Goal: Task Accomplishment & Management: Complete application form

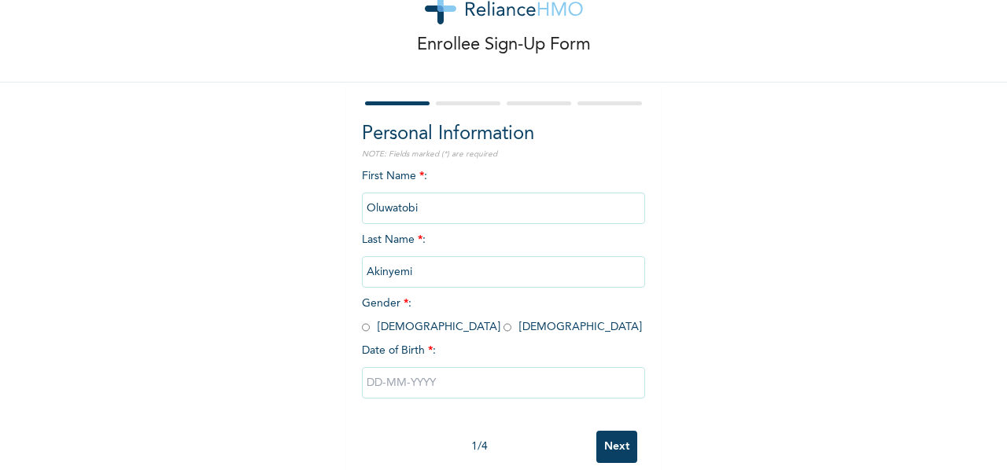
scroll to position [79, 0]
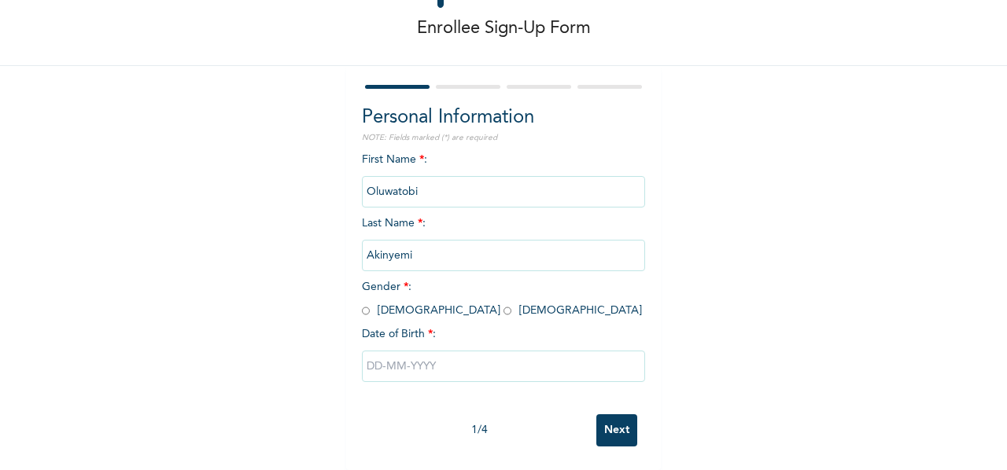
click at [362, 309] on input "radio" at bounding box center [366, 311] width 8 height 15
radio input "true"
click at [362, 309] on input "radio" at bounding box center [366, 311] width 8 height 15
click at [496, 361] on input "text" at bounding box center [503, 366] width 283 height 31
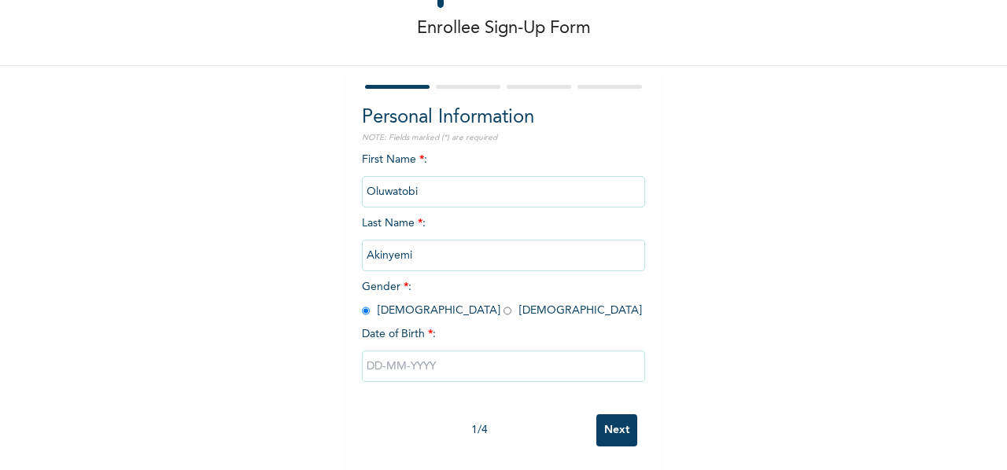
select select "9"
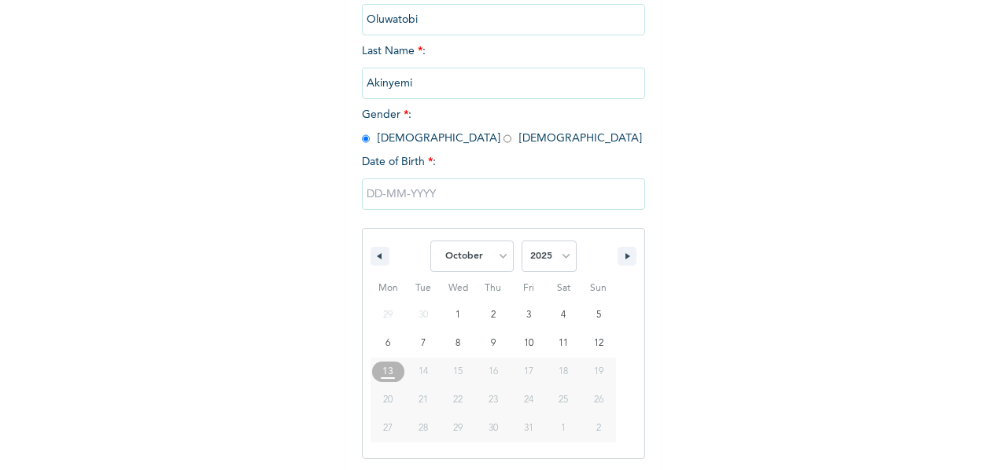
scroll to position [245, 0]
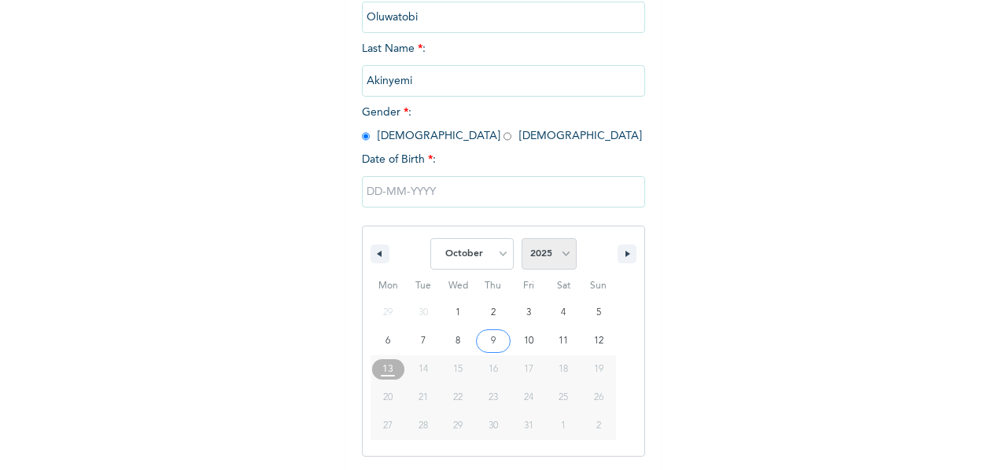
click at [559, 266] on select "2025 2024 2023 2022 2021 2020 2019 2018 2017 2016 2015 2014 2013 2012 2011 2010…" at bounding box center [549, 253] width 55 height 31
select select "1997"
click at [522, 240] on select "2025 2024 2023 2022 2021 2020 2019 2018 2017 2016 2015 2014 2013 2012 2011 2010…" at bounding box center [549, 253] width 55 height 31
type input "[DATE]"
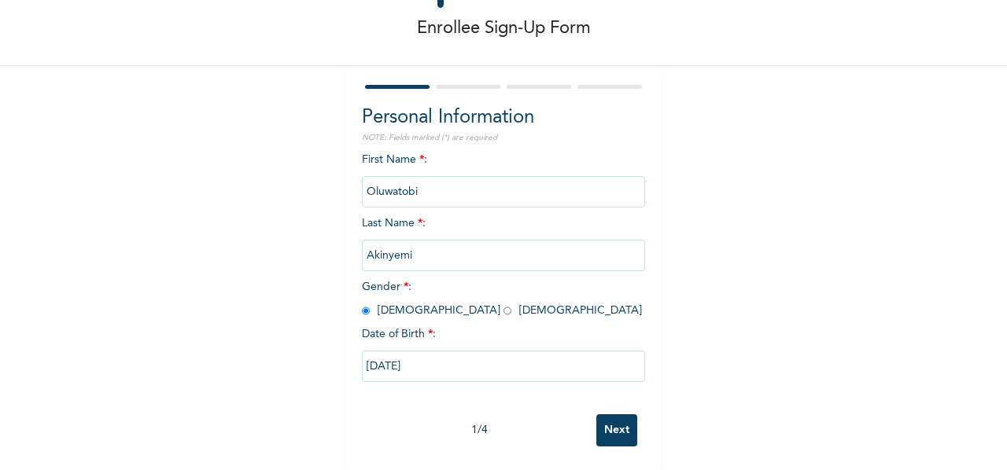
scroll to position [85, 0]
click at [607, 417] on input "Next" at bounding box center [616, 431] width 41 height 32
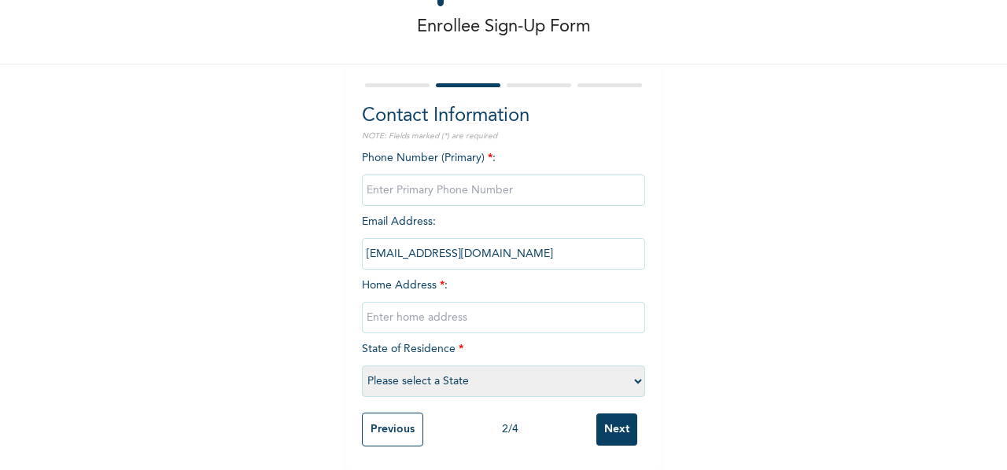
click at [418, 182] on input "phone" at bounding box center [503, 190] width 283 height 31
type input "08144501853"
click at [426, 312] on input "text" at bounding box center [503, 317] width 283 height 31
click at [836, 334] on div "Enrollee Sign-Up Form Contact Information NOTE: Fields marked (*) are required …" at bounding box center [503, 199] width 1007 height 543
click at [538, 314] on input "text" at bounding box center [503, 317] width 283 height 31
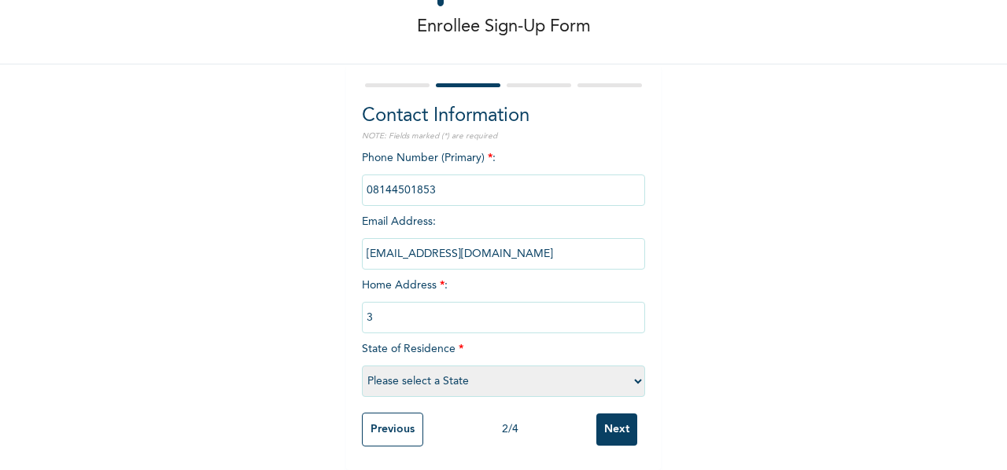
type input "3"
paste input "3, Engr. [PERSON_NAME][GEOGRAPHIC_DATA],"
paste input "Greenland Estate, [GEOGRAPHIC_DATA],"
click at [629, 307] on input "3, Engr. [PERSON_NAME][GEOGRAPHIC_DATA], [GEOGRAPHIC_DATA], [GEOGRAPHIC_DATA]," at bounding box center [503, 317] width 283 height 31
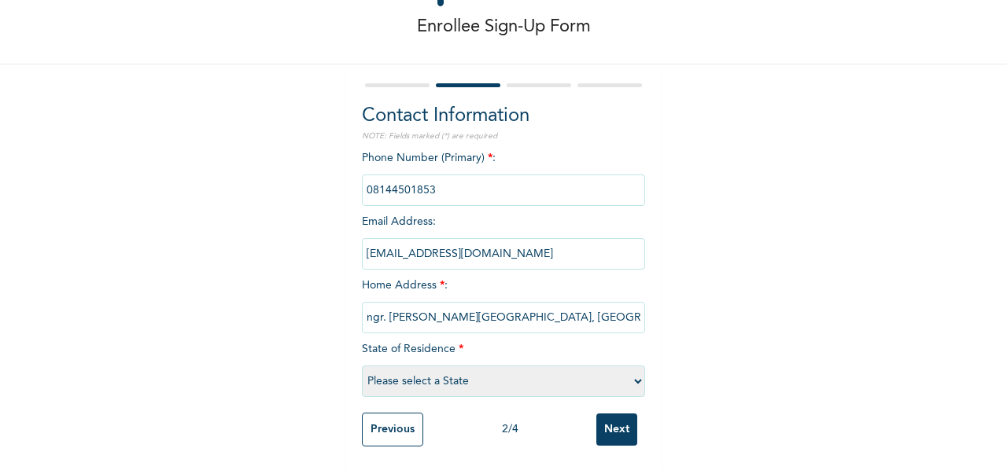
scroll to position [0, 22]
paste input "Ajah, Lekki Epe Expressway,"
click at [628, 307] on input "3, Engr. [PERSON_NAME][GEOGRAPHIC_DATA], [GEOGRAPHIC_DATA], [GEOGRAPHIC_DATA], …" at bounding box center [503, 317] width 283 height 31
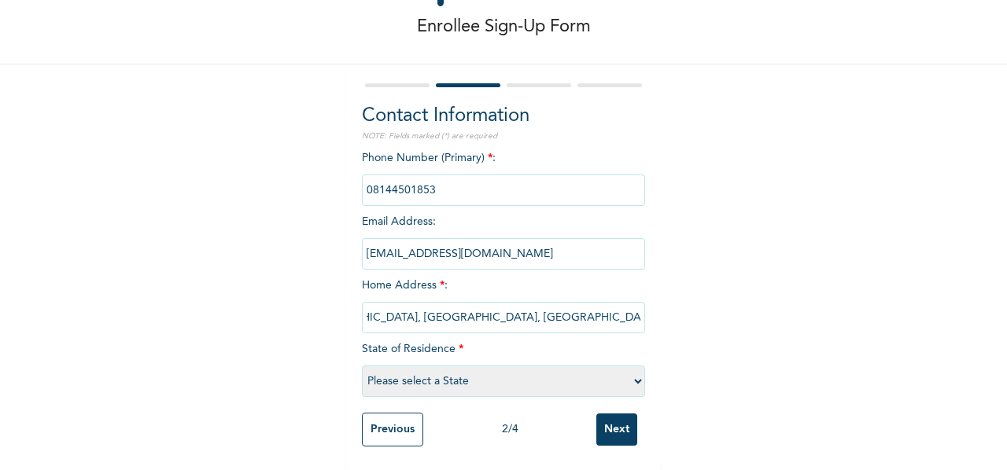
drag, startPoint x: 496, startPoint y: 303, endPoint x: 603, endPoint y: 308, distance: 106.3
click at [603, 308] on input "3, Engr. [PERSON_NAME][GEOGRAPHIC_DATA], [GEOGRAPHIC_DATA], [GEOGRAPHIC_DATA], …" at bounding box center [503, 317] width 283 height 31
type input "3, Engr. [PERSON_NAME][GEOGRAPHIC_DATA], [GEOGRAPHIC_DATA], [GEOGRAPHIC_DATA], …"
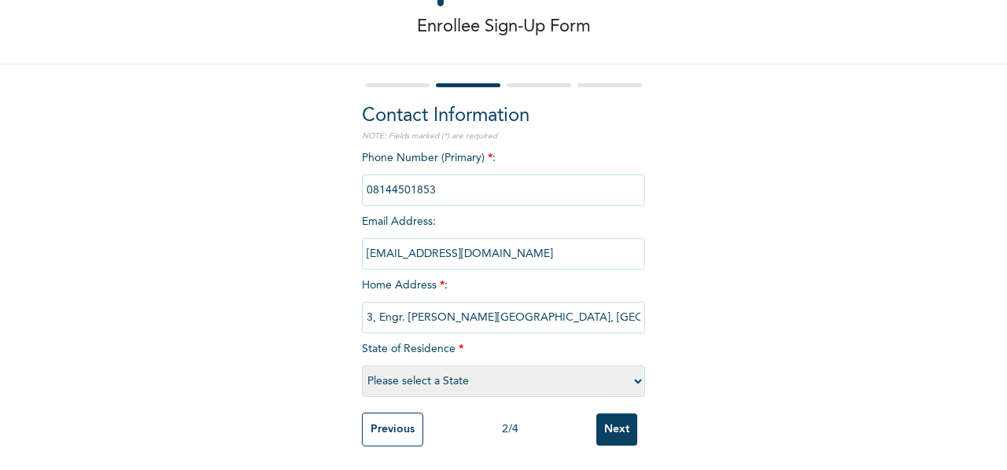
click at [588, 372] on select "Please select a State [PERSON_NAME] (FCT) [PERSON_NAME] Ibom [GEOGRAPHIC_DATA] …" at bounding box center [503, 381] width 283 height 31
click at [593, 372] on select "Please select a State [PERSON_NAME] (FCT) [PERSON_NAME] Ibom [GEOGRAPHIC_DATA] …" at bounding box center [503, 381] width 283 height 31
select select "25"
click at [362, 366] on select "Please select a State [PERSON_NAME] (FCT) [PERSON_NAME] Ibom [GEOGRAPHIC_DATA] …" at bounding box center [503, 381] width 283 height 31
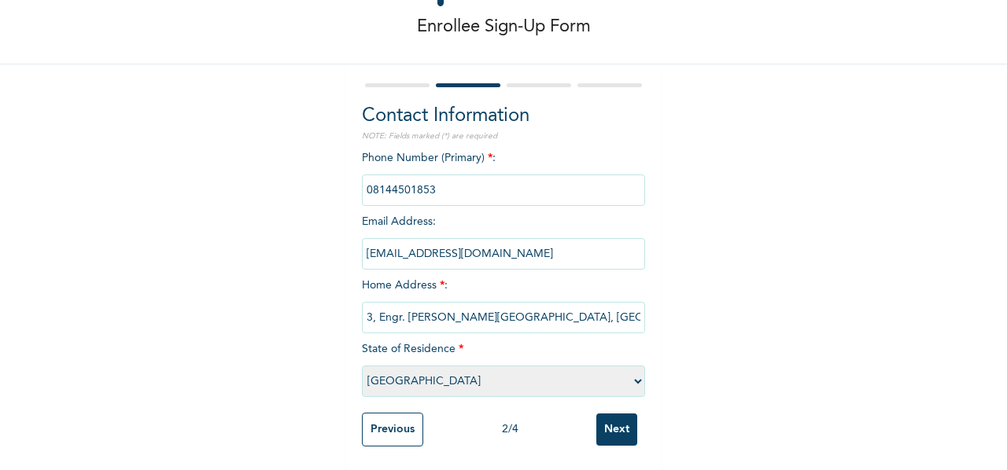
click at [621, 416] on input "Next" at bounding box center [616, 430] width 41 height 32
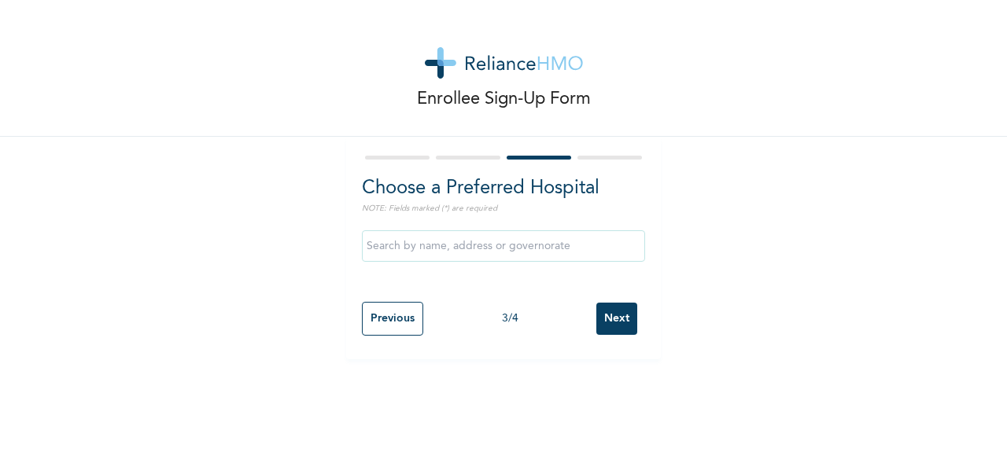
click at [503, 255] on input "text" at bounding box center [503, 245] width 283 height 31
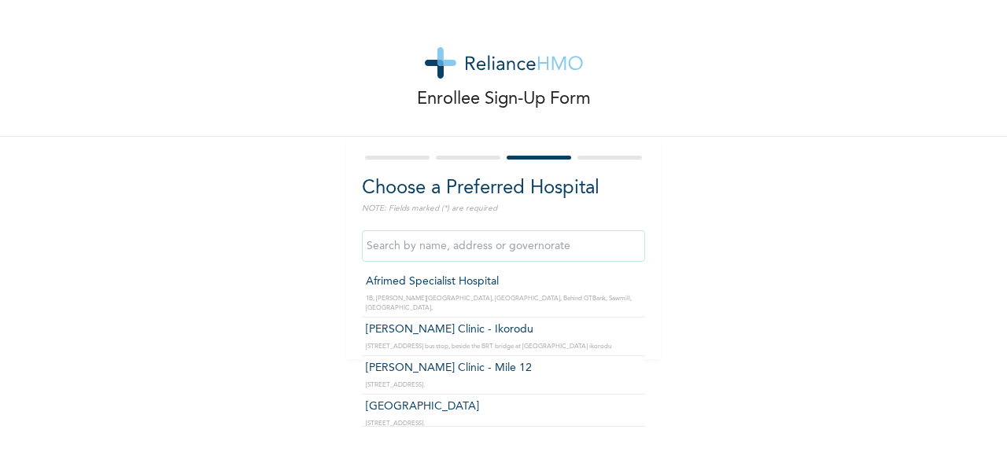
click at [511, 253] on input "text" at bounding box center [503, 245] width 283 height 31
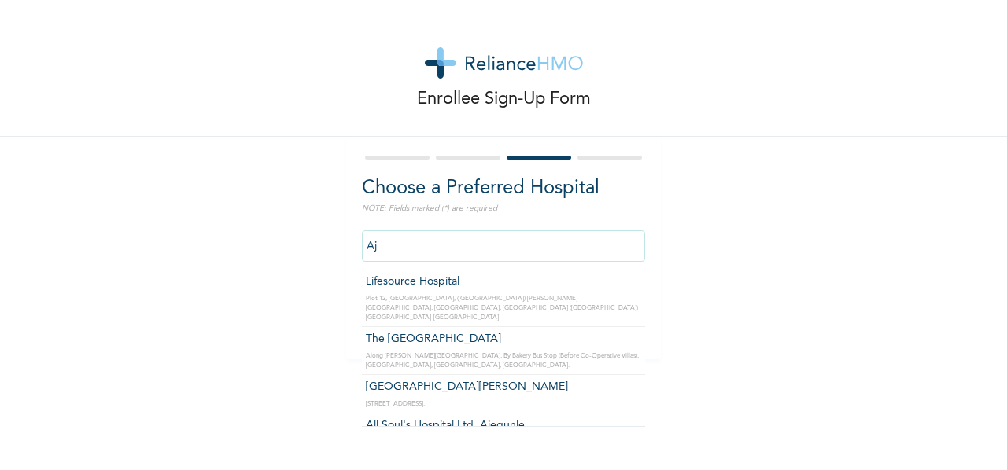
type input "A"
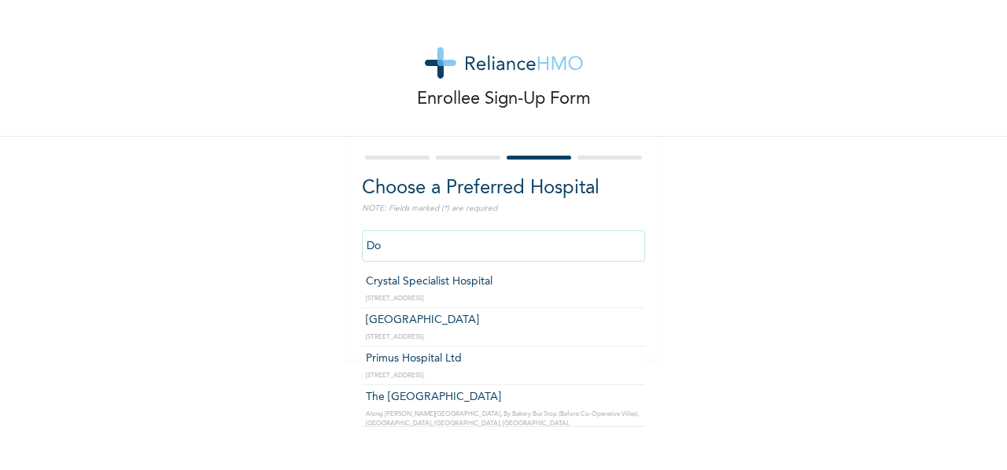
type input "D"
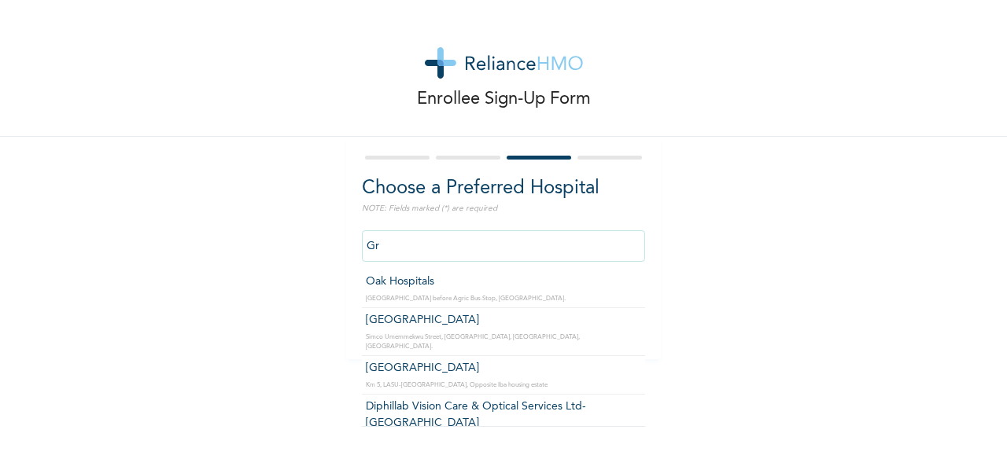
type input "G"
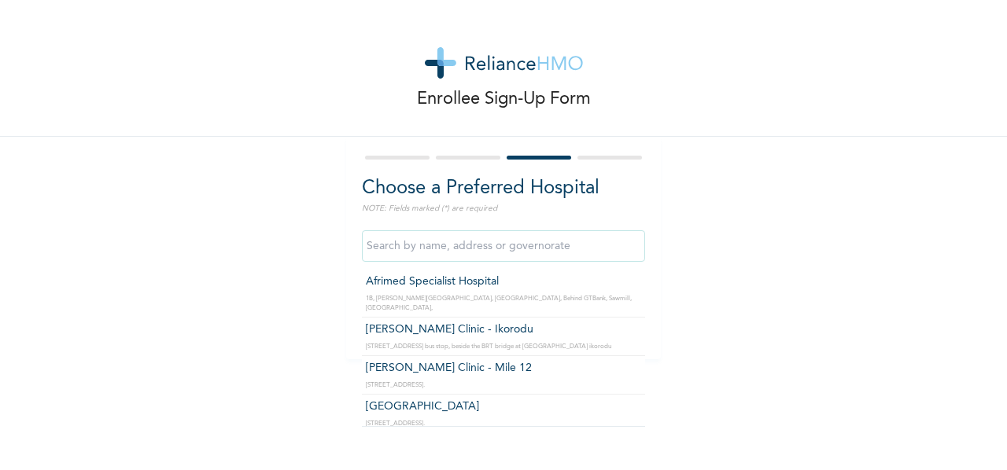
click at [826, 179] on div "Enrollee Sign-Up Form Choose a Preferred Hospital NOTE: Fields marked (*) are r…" at bounding box center [503, 180] width 1007 height 360
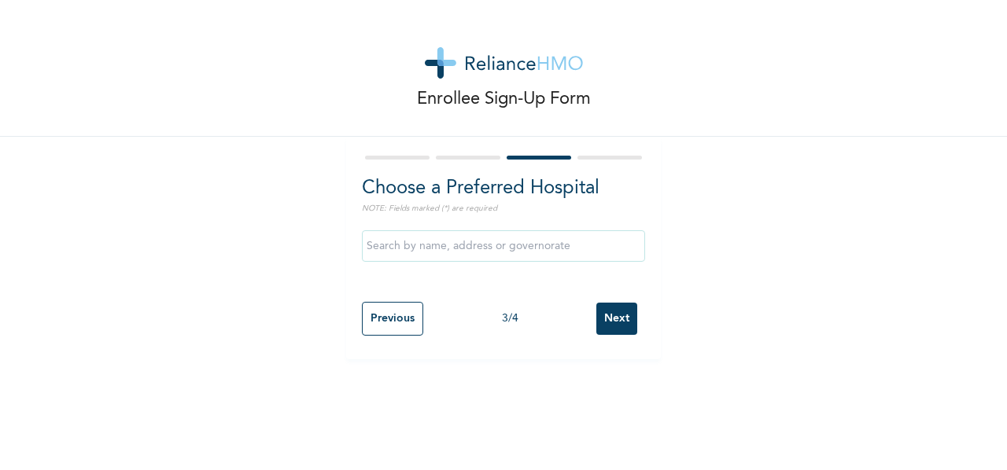
drag, startPoint x: 514, startPoint y: 235, endPoint x: 511, endPoint y: 244, distance: 9.2
click at [511, 235] on input "text" at bounding box center [503, 245] width 283 height 31
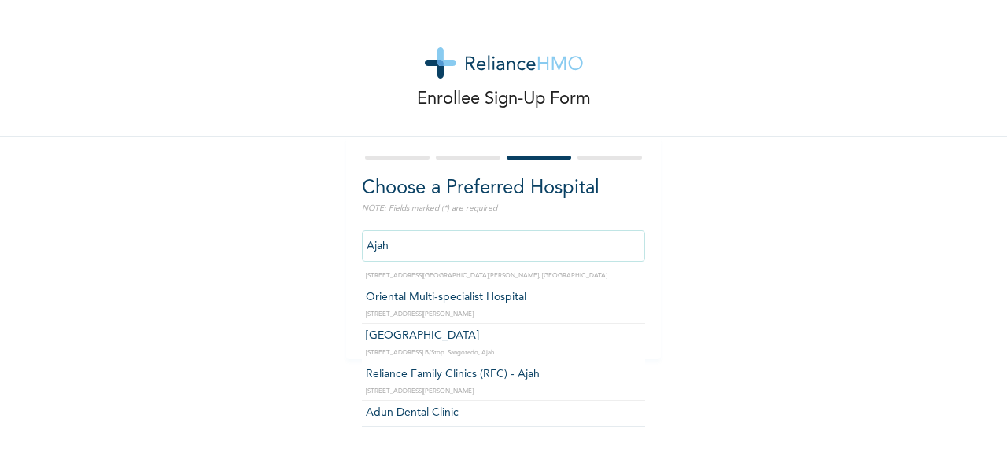
scroll to position [484, 0]
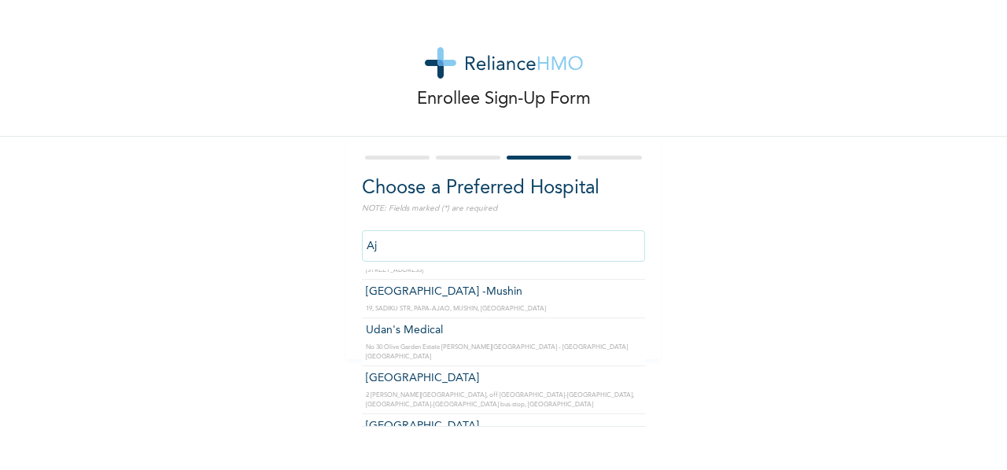
type input "A"
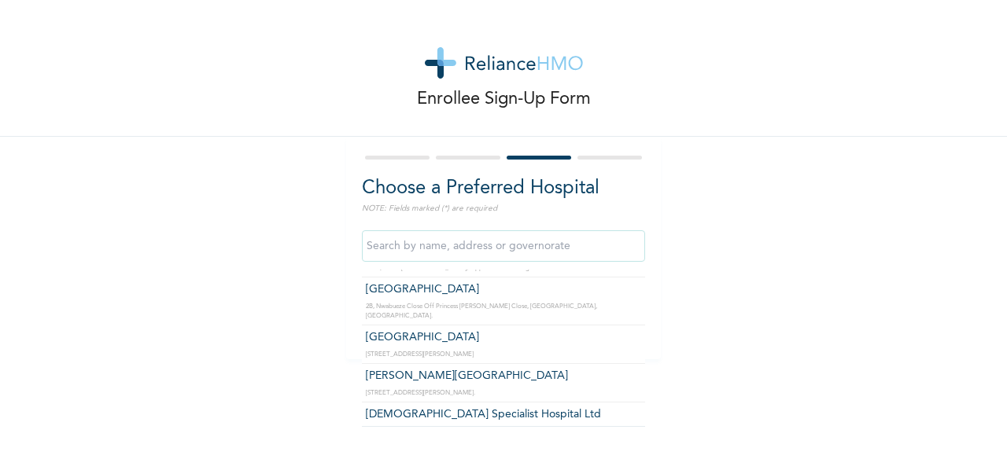
scroll to position [10993, 0]
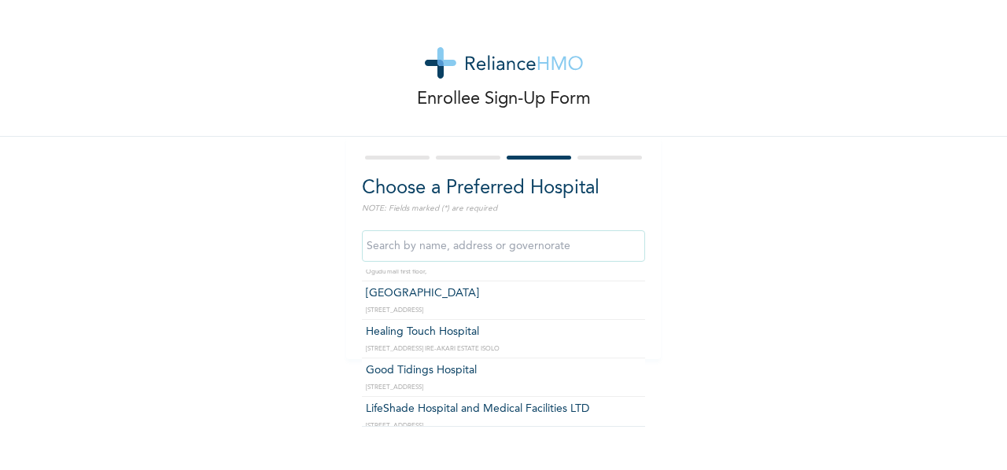
click at [809, 319] on div "Enrollee Sign-Up Form Choose a Preferred Hospital NOTE: Fields marked (*) are r…" at bounding box center [503, 180] width 1007 height 360
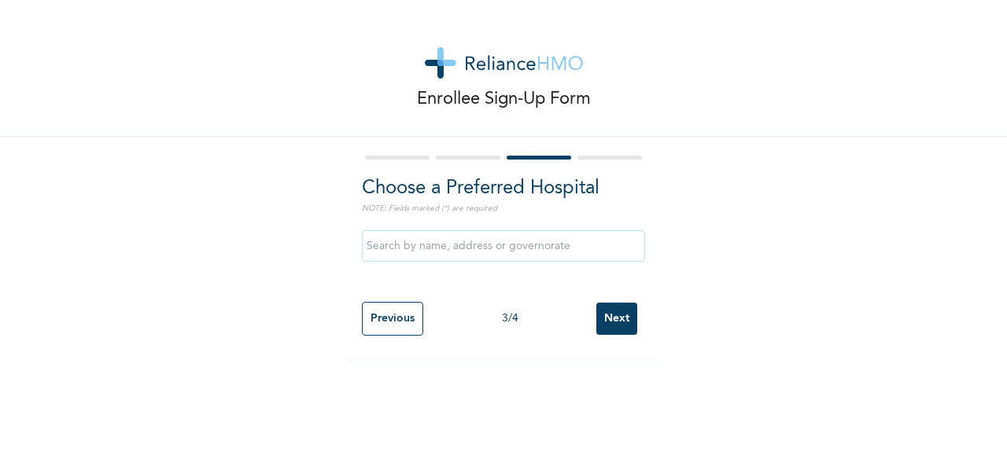
click at [614, 309] on input "Next" at bounding box center [616, 319] width 41 height 32
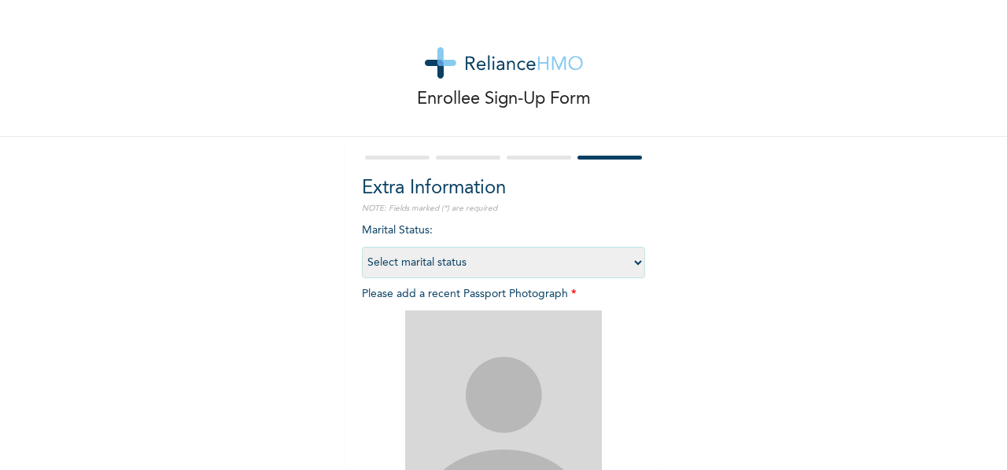
click at [625, 268] on select "Select marital status [DEMOGRAPHIC_DATA] Married [DEMOGRAPHIC_DATA] Widow/[DEMO…" at bounding box center [503, 262] width 283 height 31
select select "2"
click at [362, 247] on select "Select marital status [DEMOGRAPHIC_DATA] Married [DEMOGRAPHIC_DATA] Widow/[DEMO…" at bounding box center [503, 262] width 283 height 31
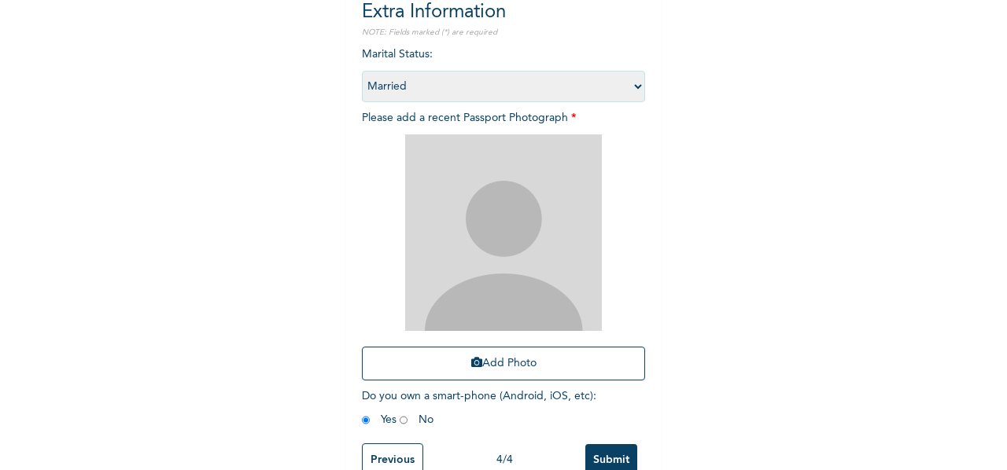
scroll to position [142, 0]
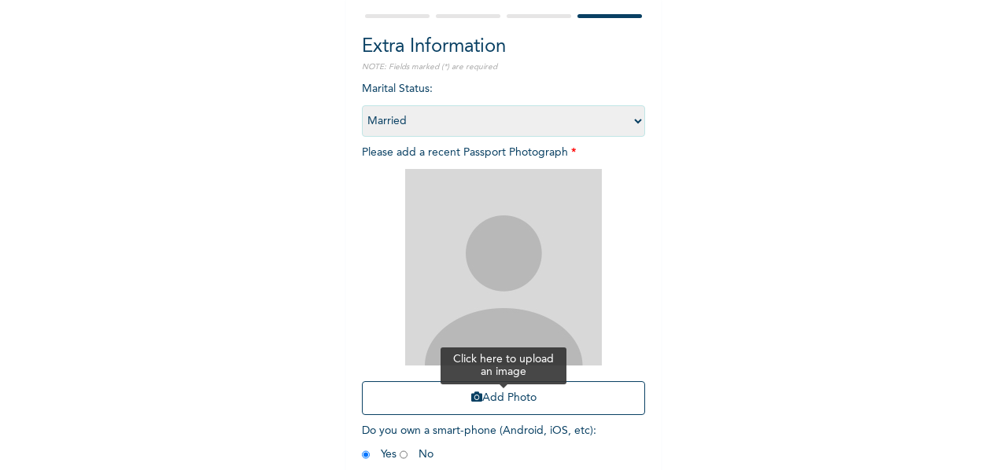
click at [511, 399] on button "Add Photo" at bounding box center [503, 399] width 283 height 34
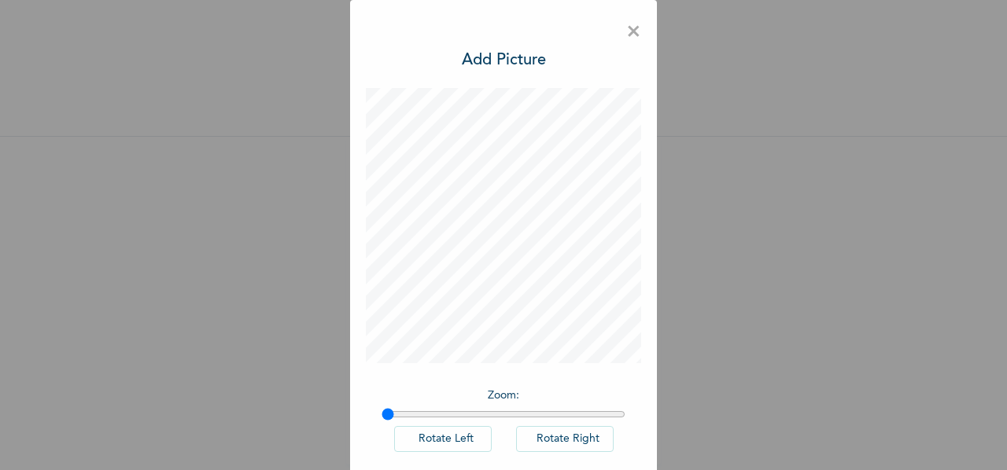
scroll to position [78, 0]
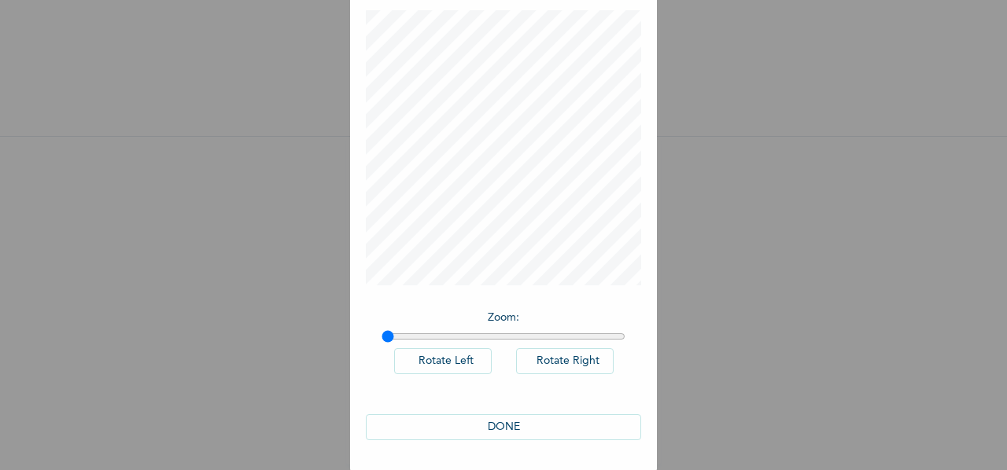
click at [497, 433] on button "DONE" at bounding box center [503, 428] width 275 height 26
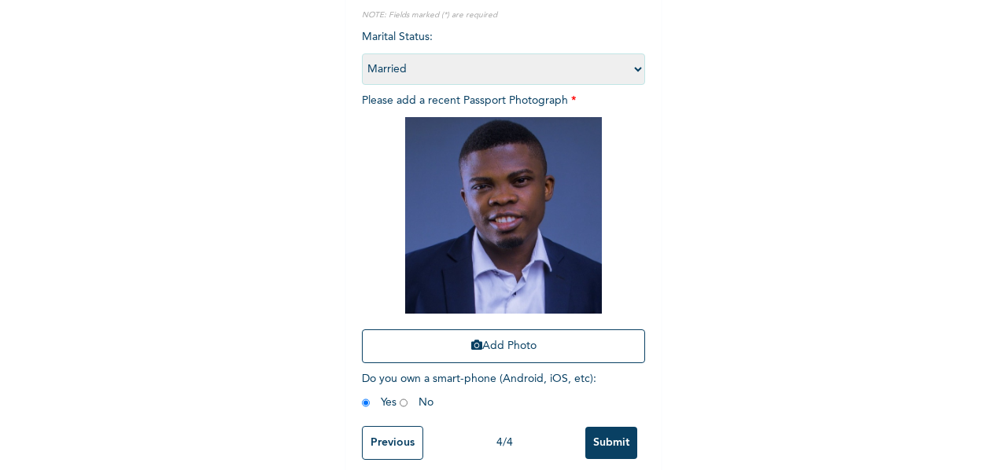
scroll to position [220, 0]
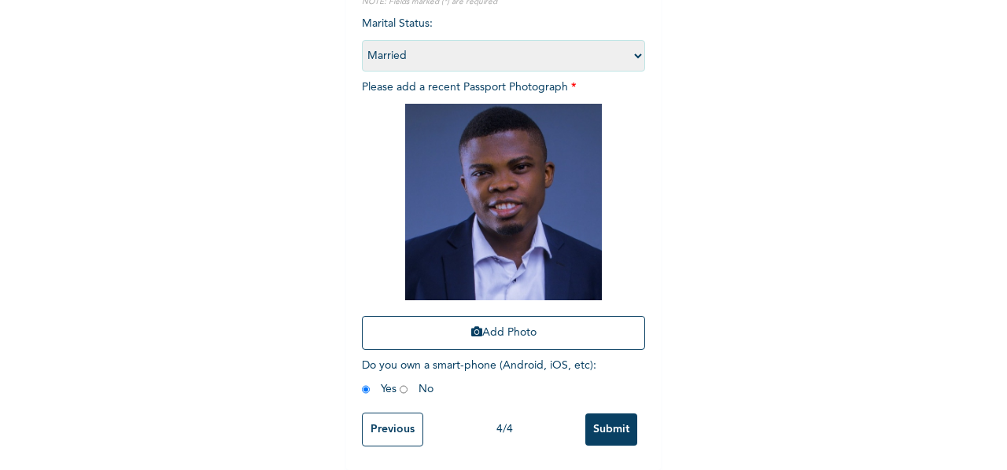
click at [601, 414] on input "Submit" at bounding box center [611, 430] width 52 height 32
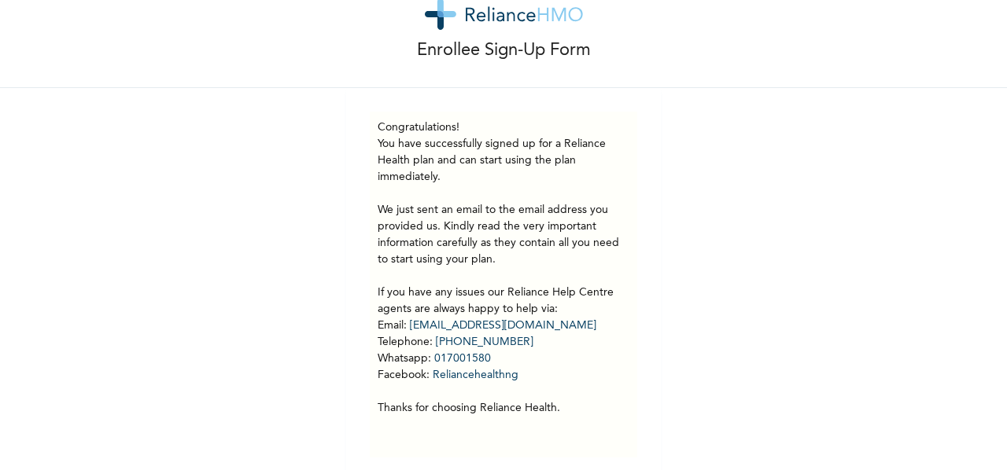
scroll to position [72, 0]
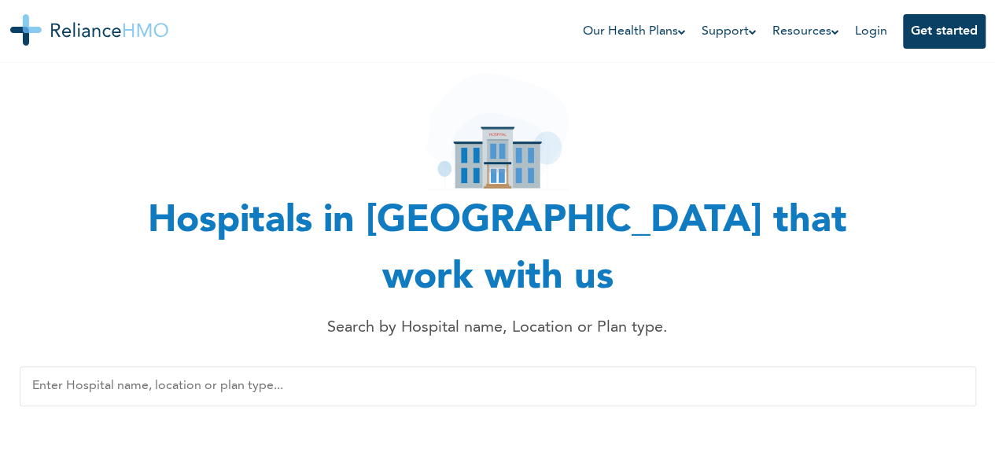
scroll to position [46, 0]
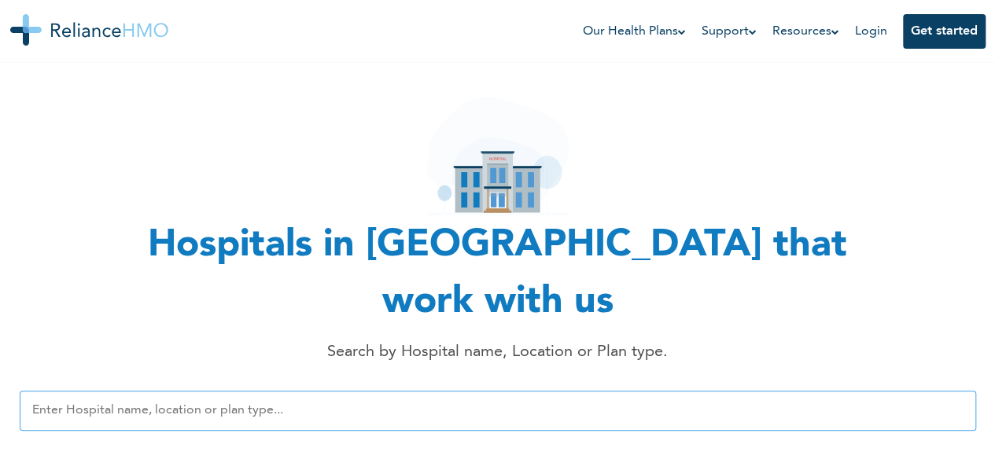
click at [344, 391] on input "text" at bounding box center [498, 411] width 957 height 40
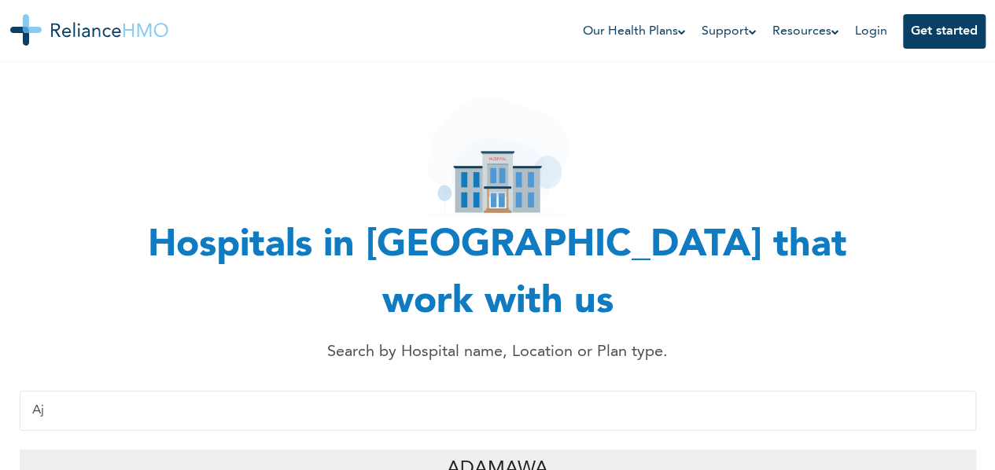
type input "A"
type input "K"
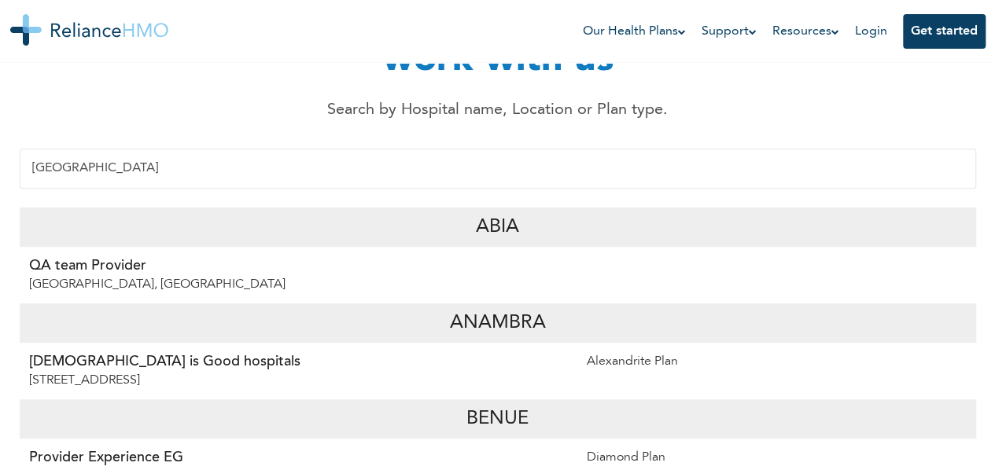
scroll to position [301, 0]
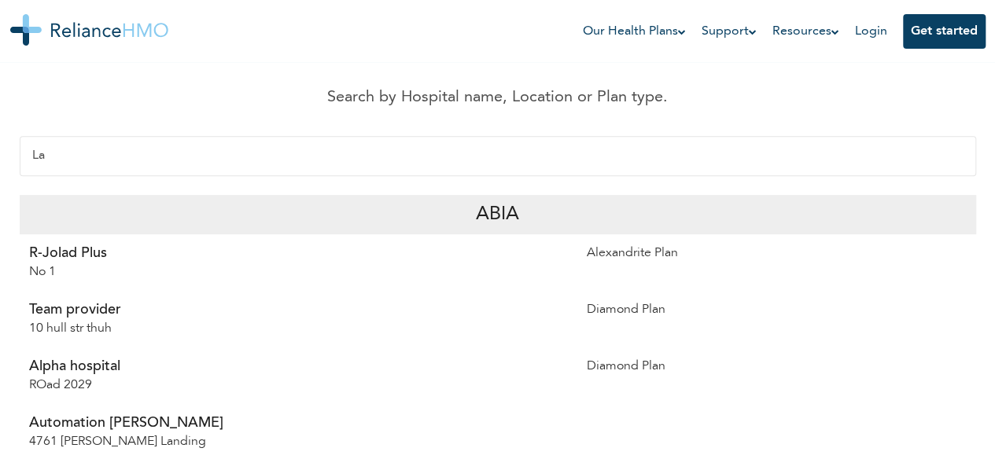
type input "L"
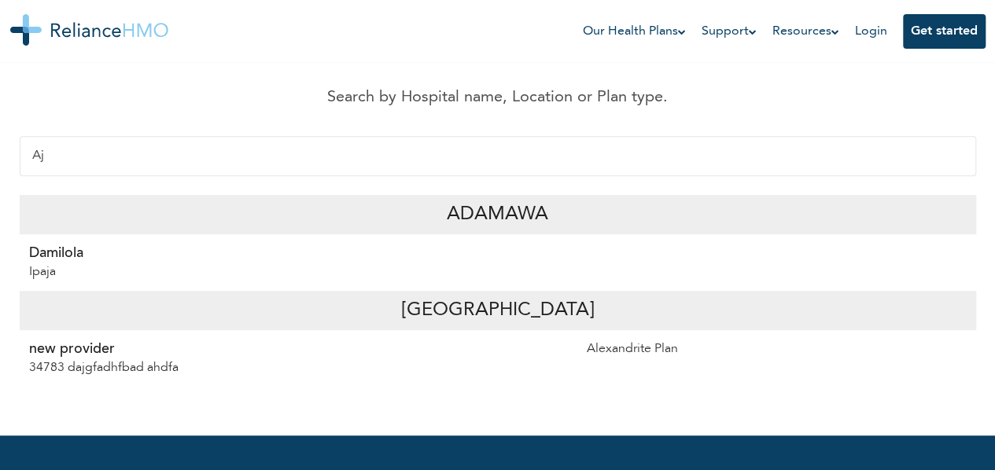
type input "A"
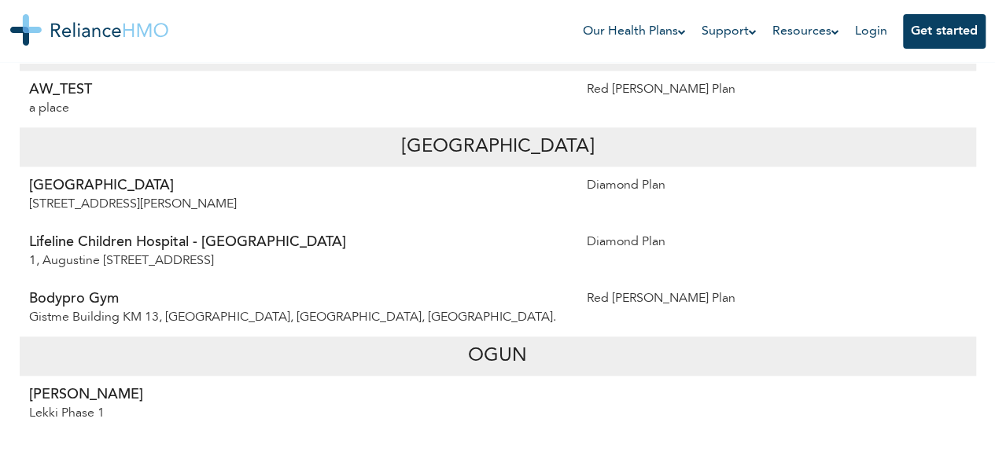
scroll to position [393, 0]
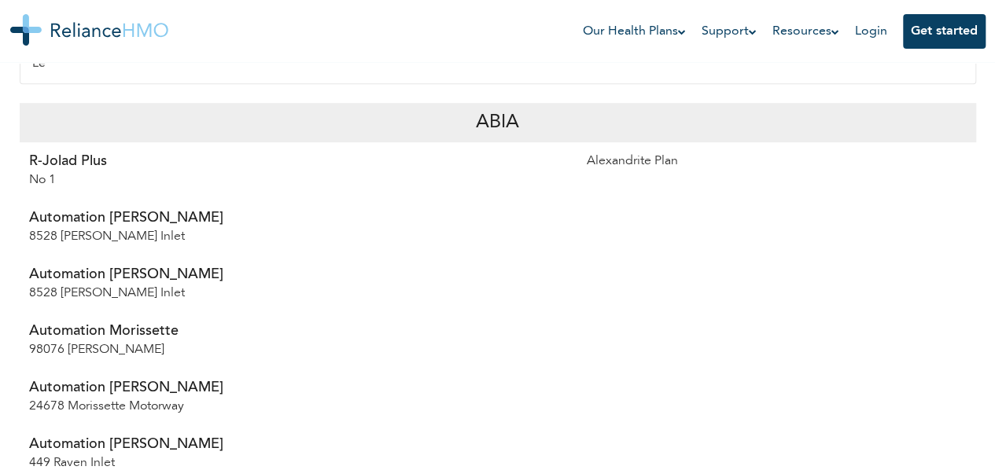
type input "L"
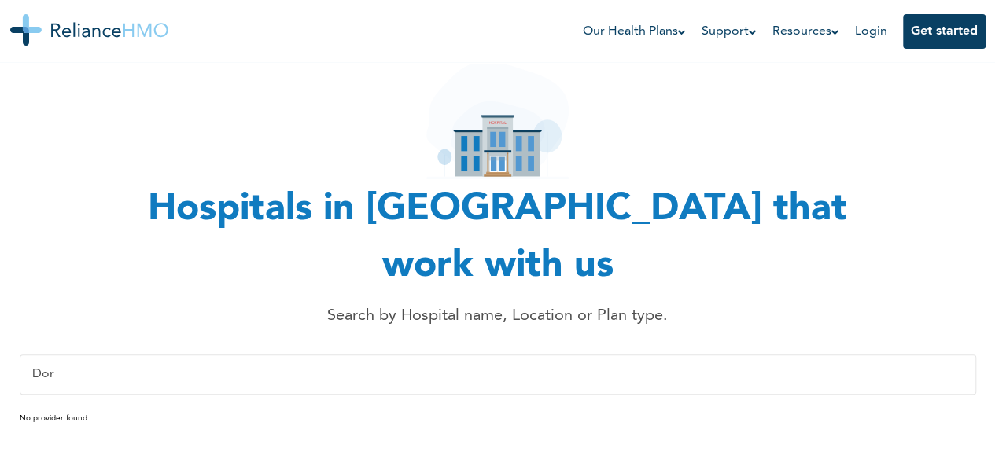
scroll to position [84, 0]
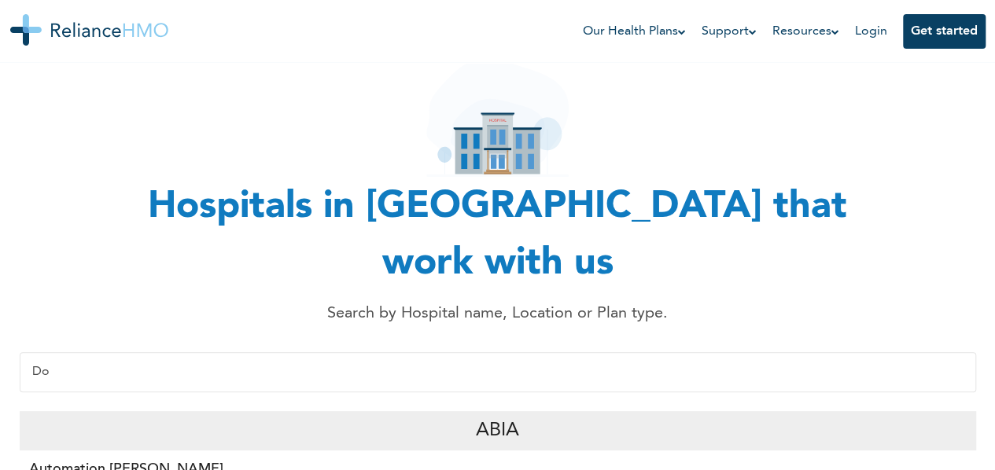
type input "D"
